Goal: Check status

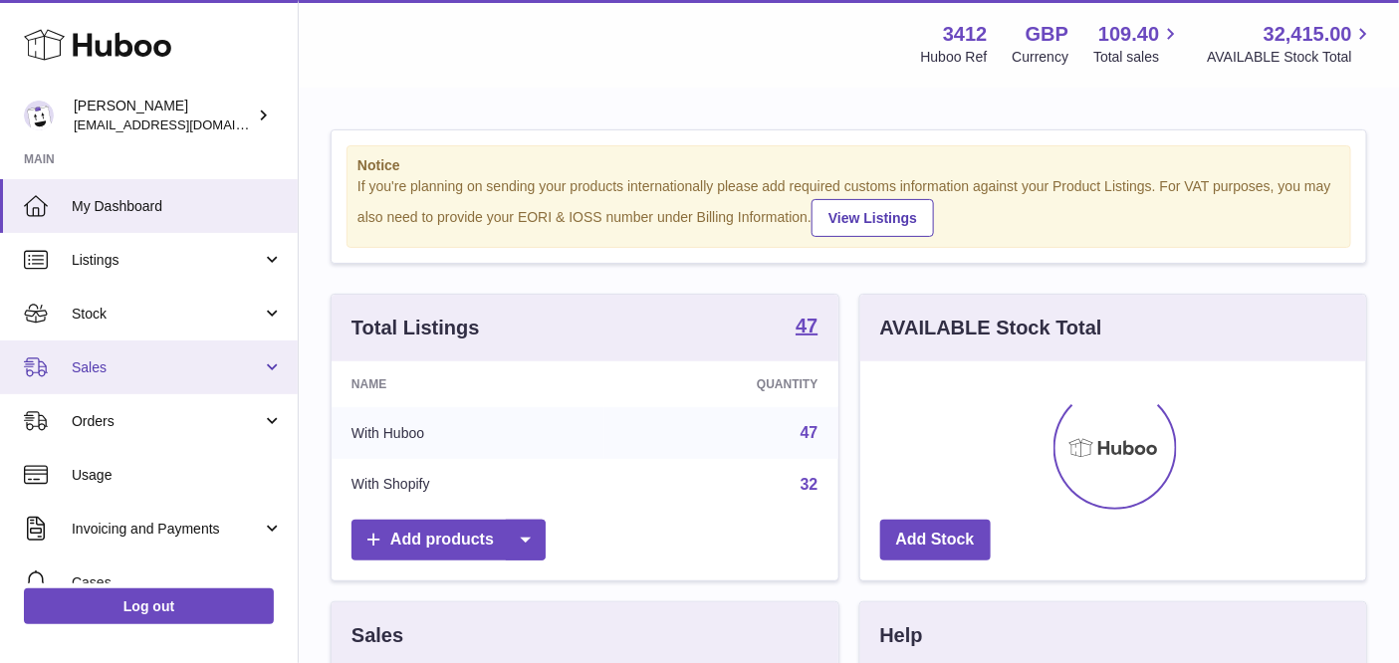
scroll to position [310, 508]
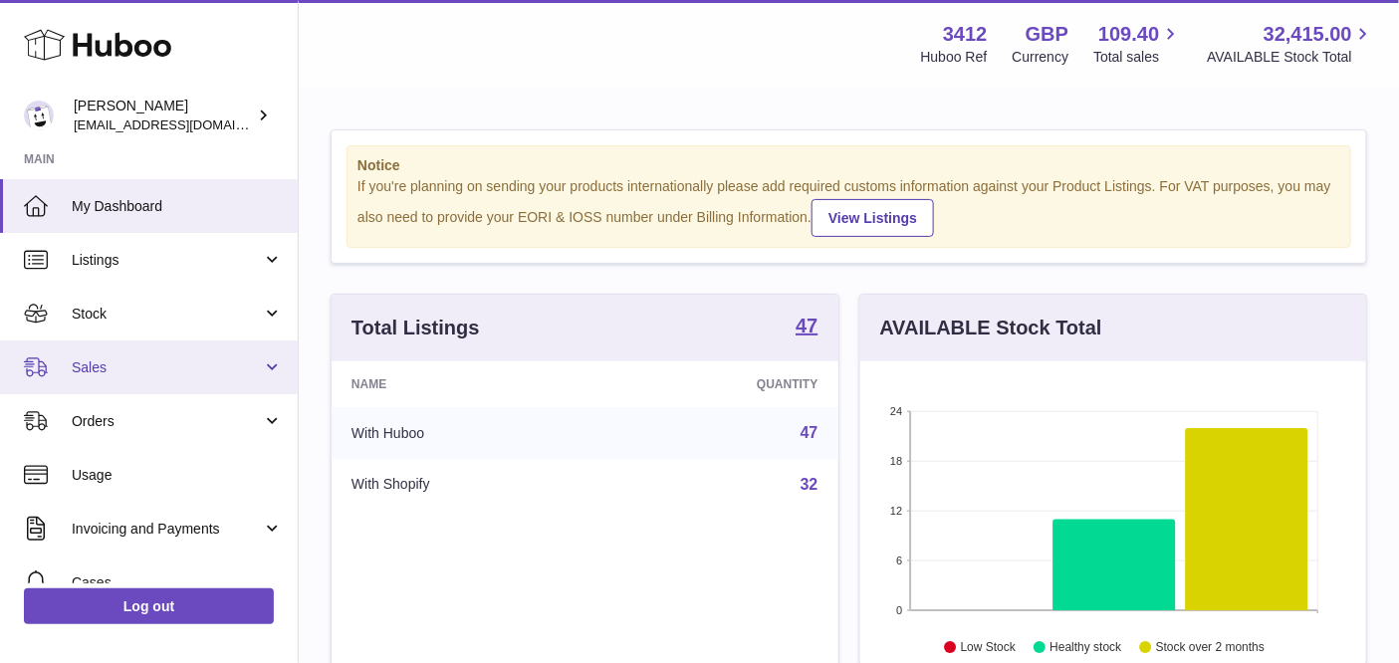
click at [131, 371] on span "Sales" at bounding box center [167, 368] width 190 height 19
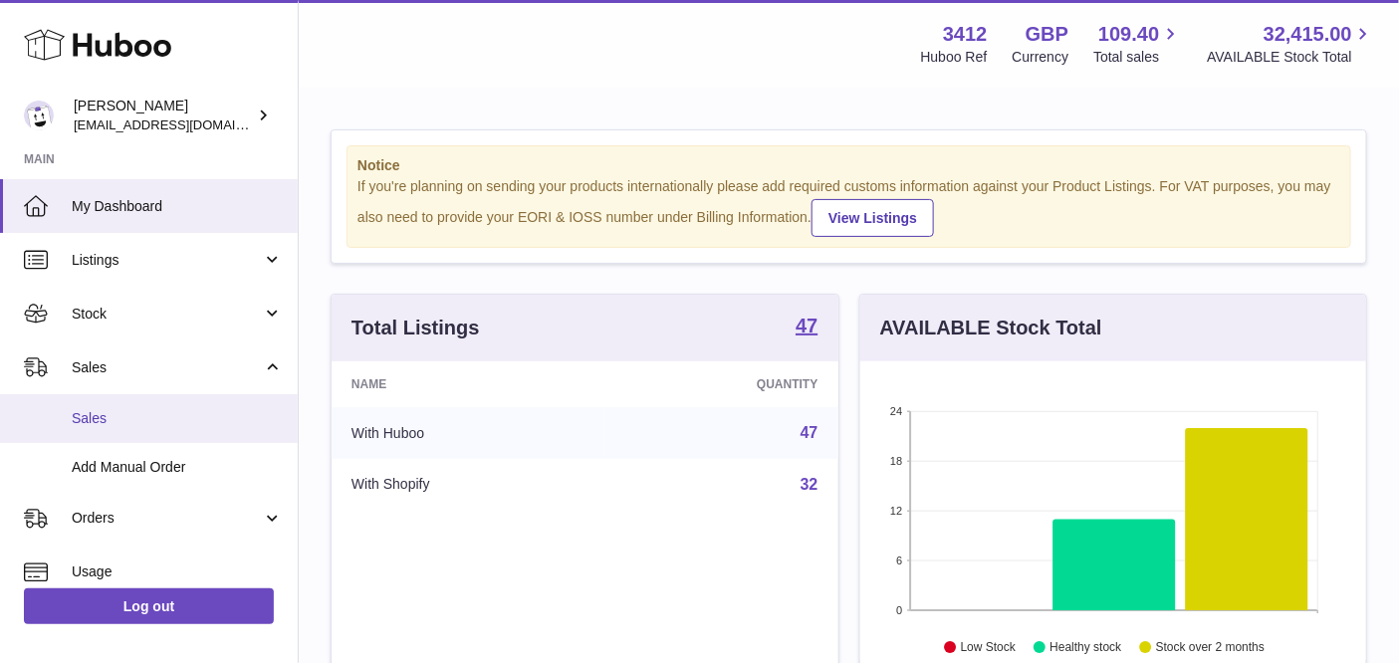
click at [125, 406] on link "Sales" at bounding box center [149, 418] width 298 height 49
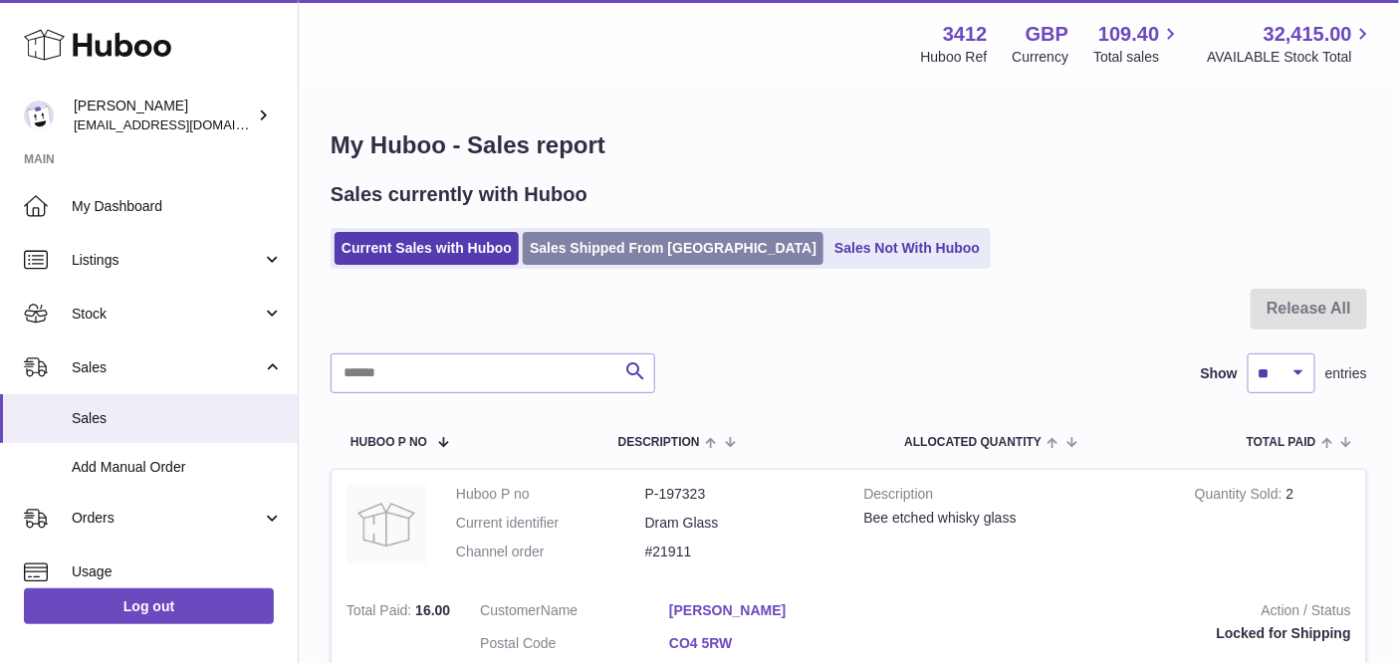
click at [630, 256] on link "Sales Shipped From [GEOGRAPHIC_DATA]" at bounding box center [673, 248] width 301 height 33
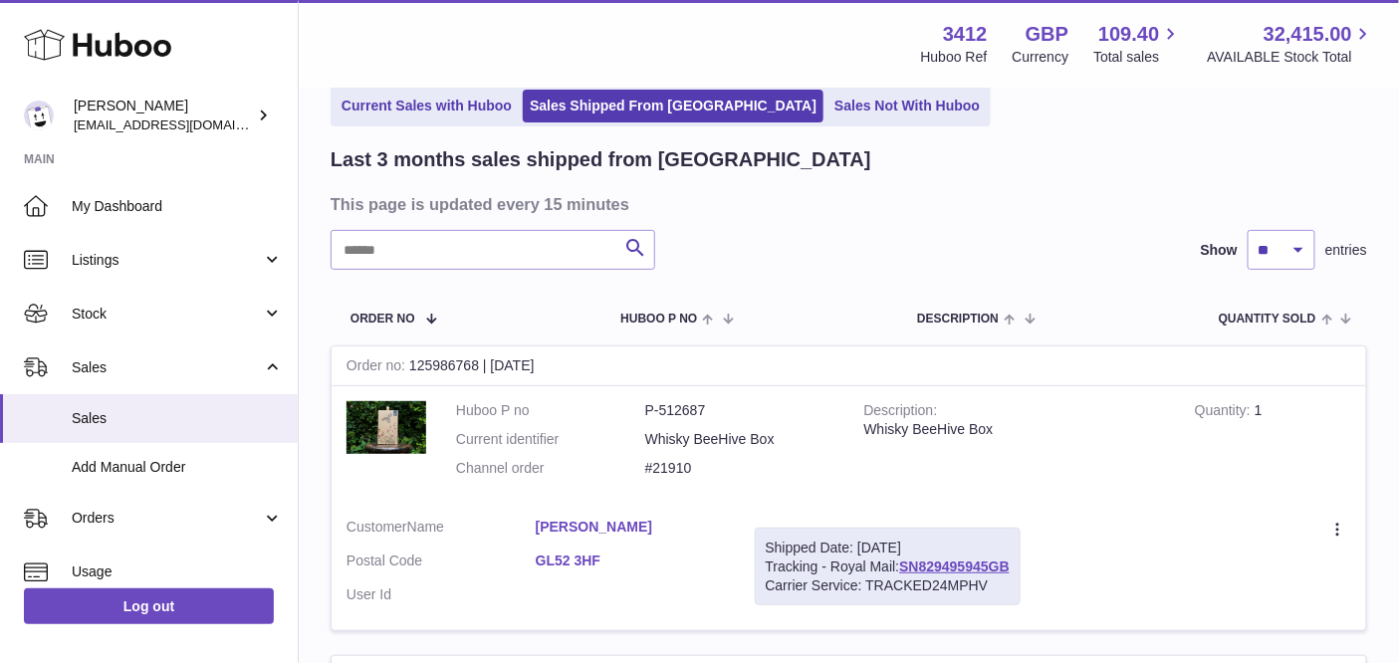
scroll to position [141, 0]
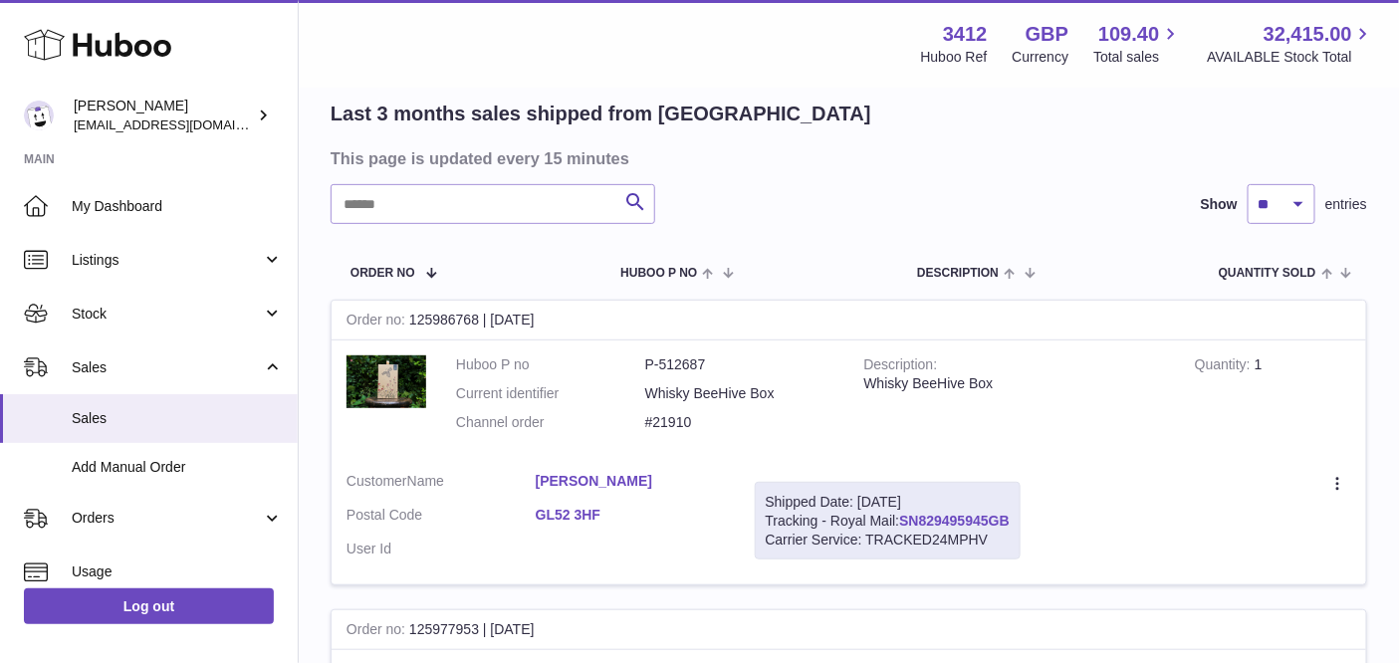
drag, startPoint x: 1017, startPoint y: 516, endPoint x: 906, endPoint y: 515, distance: 110.6
click at [906, 515] on div "Shipped Date: 6th Oct 2025 Tracking - Royal Mail: SN829495945GB Carrier Service…" at bounding box center [888, 521] width 266 height 79
drag, startPoint x: 999, startPoint y: 538, endPoint x: 894, endPoint y: 520, distance: 106.1
click at [895, 520] on div "Shipped Date: 6th Oct 2025 Tracking - Royal Mail: SN829495945GB Carrier Service…" at bounding box center [888, 521] width 266 height 79
click at [1000, 542] on div "Carrier Service: TRACKED24MPHV" at bounding box center [888, 540] width 244 height 19
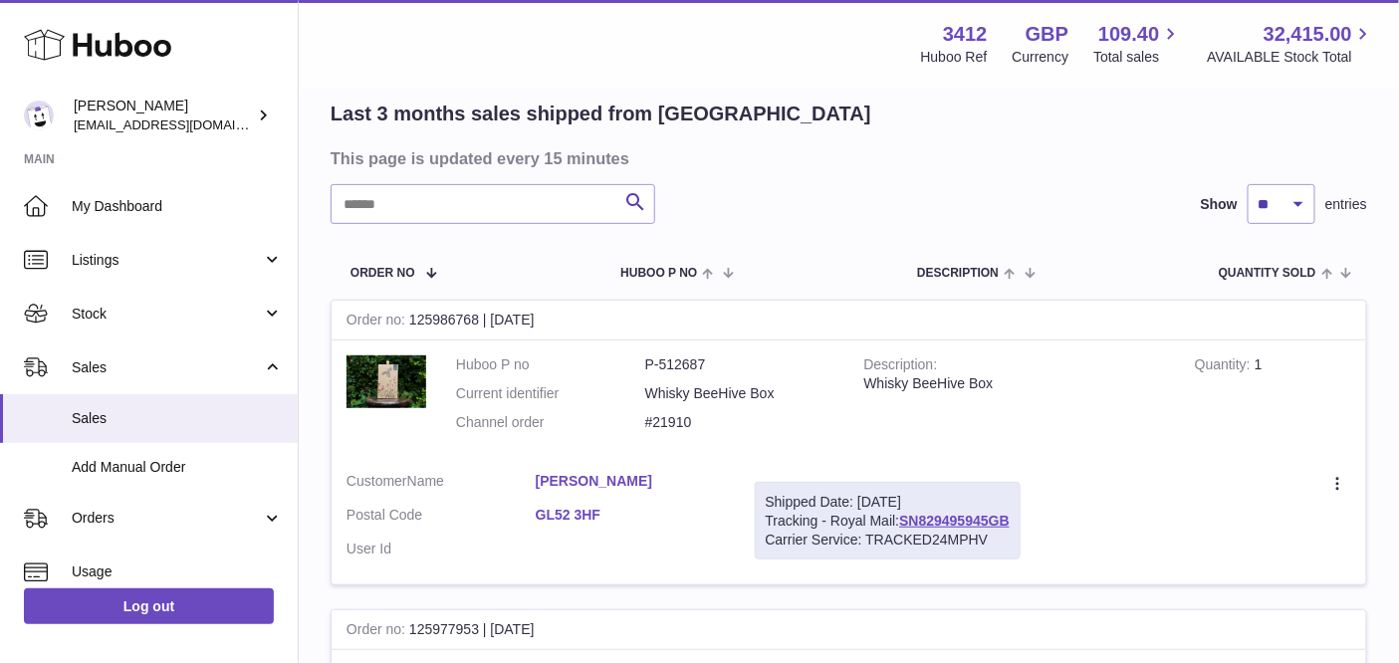
drag, startPoint x: 1018, startPoint y: 520, endPoint x: 766, endPoint y: 520, distance: 252.0
click at [766, 520] on div "Shipped Date: 6th Oct 2025 Tracking - Royal Mail: SN829495945GB Carrier Service…" at bounding box center [888, 521] width 266 height 79
copy div "Tracking - Royal Mail: SN829495945GB"
click at [1052, 507] on td "Create a ticket Duplicate Order" at bounding box center [1201, 521] width 331 height 128
drag, startPoint x: 1016, startPoint y: 519, endPoint x: 906, endPoint y: 516, distance: 109.6
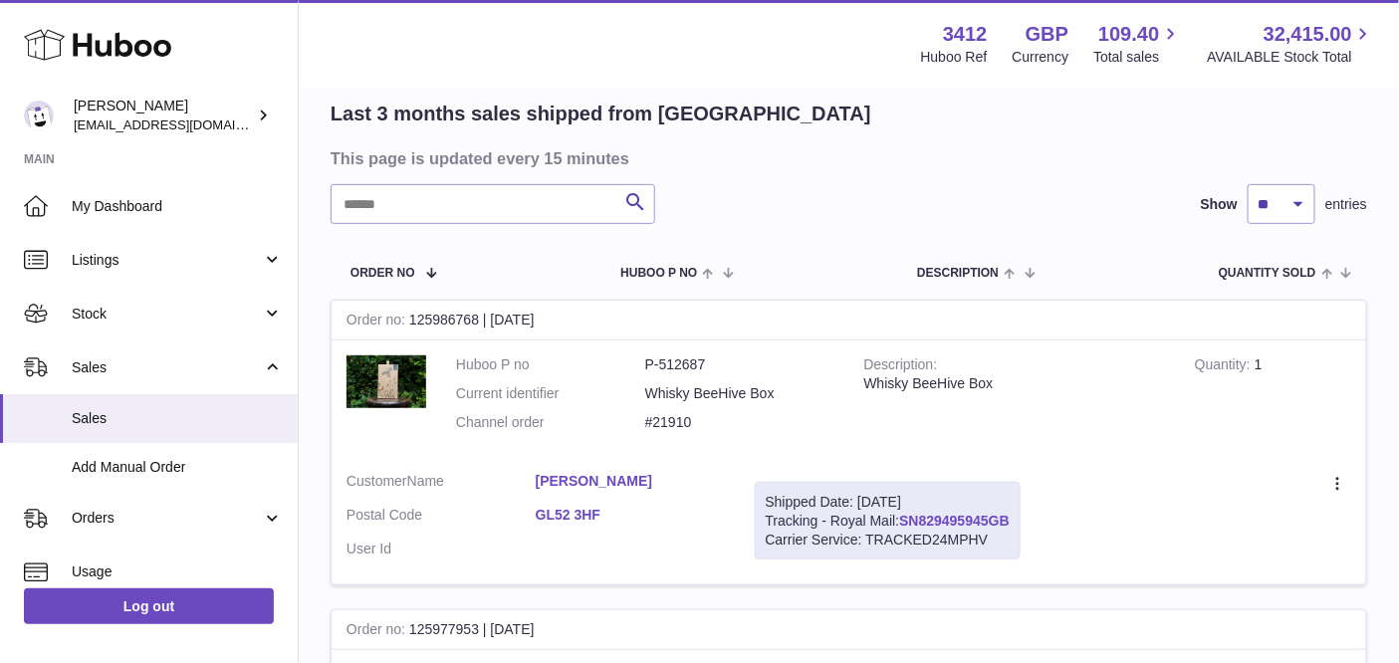
click at [906, 516] on div "Shipped Date: 6th Oct 2025 Tracking - Royal Mail: SN829495945GB Carrier Service…" at bounding box center [888, 521] width 266 height 79
copy link "SN829495945GB"
